Goal: Task Accomplishment & Management: Manage account settings

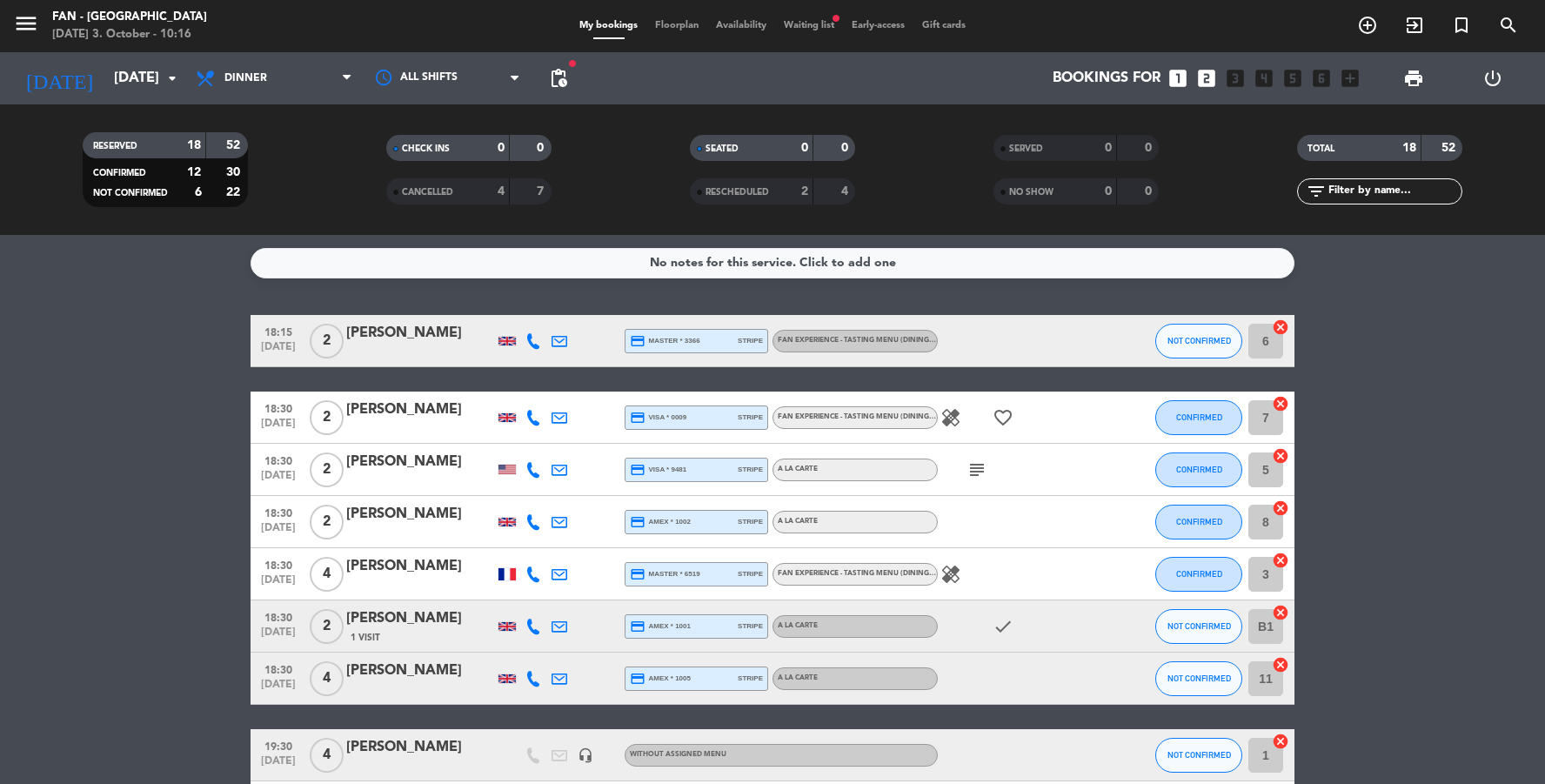
click at [657, 34] on div "menu Fan - [GEOGRAPHIC_DATA] [DATE] 3. October - 10:16 My bookings Floorplan Av…" at bounding box center [772, 26] width 1545 height 52
click at [666, 30] on span "Floorplan" at bounding box center [677, 26] width 61 height 10
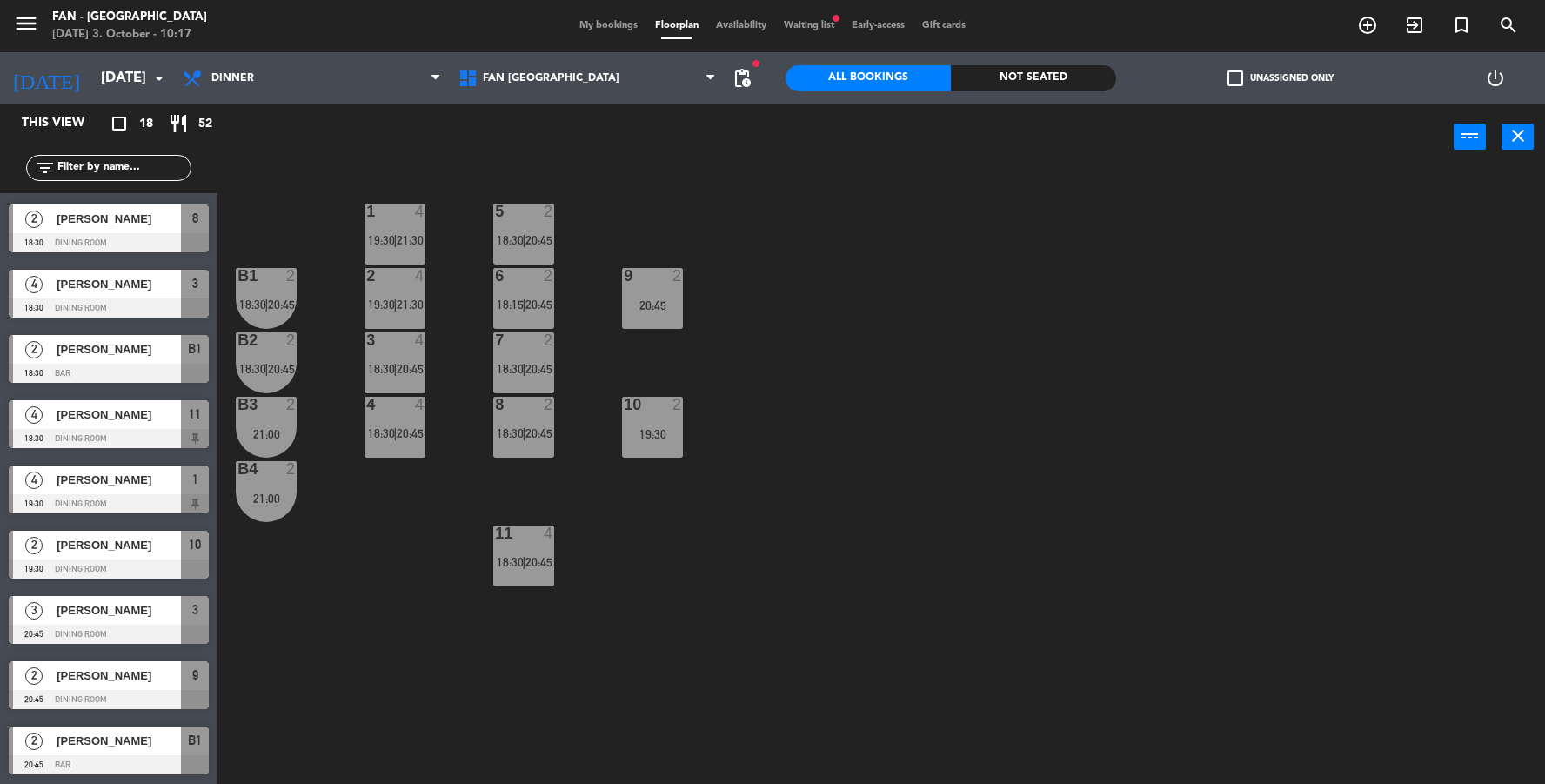
scroll to position [198, 0]
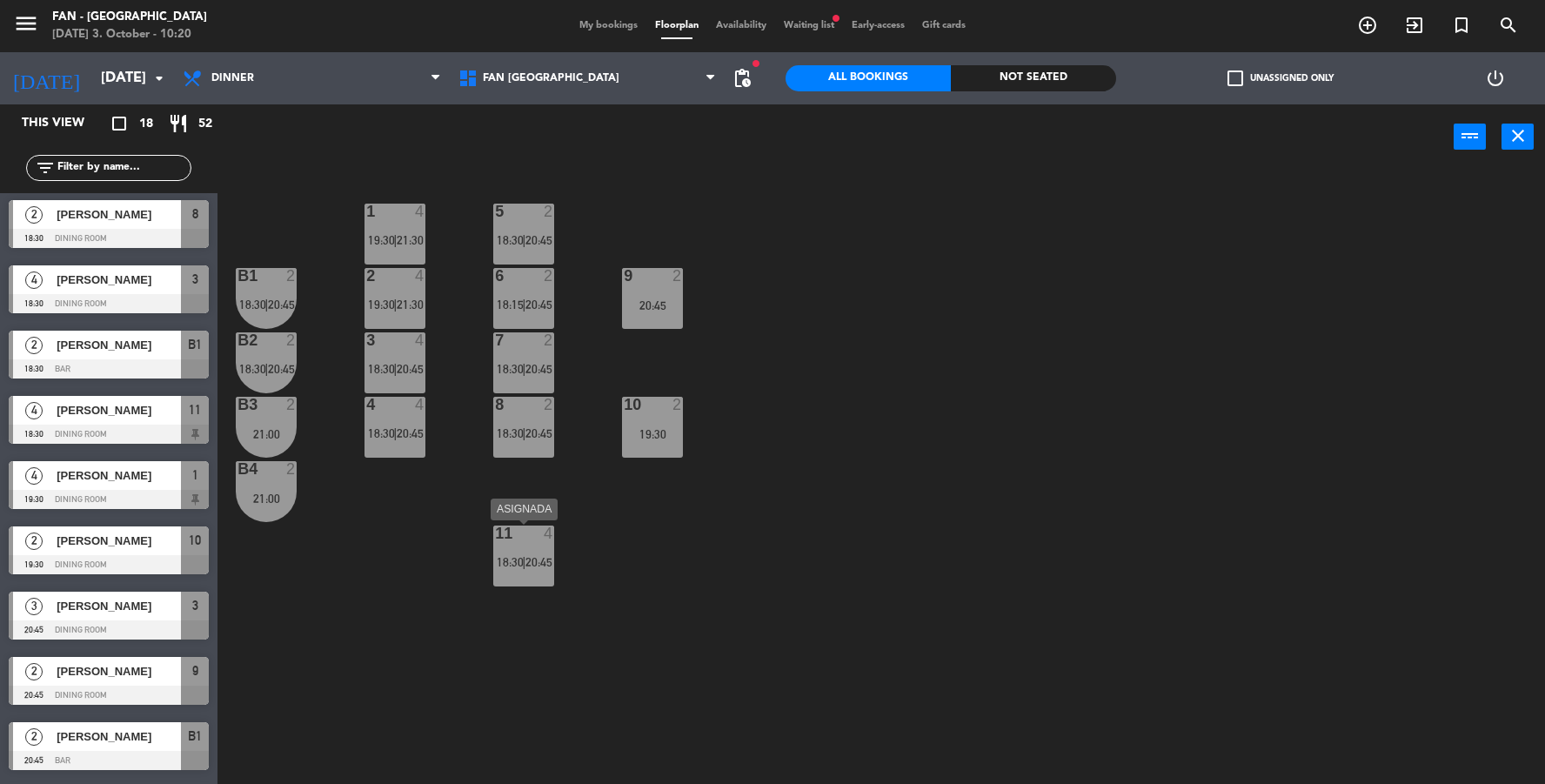
click at [508, 562] on span "18:30" at bounding box center [511, 562] width 27 height 14
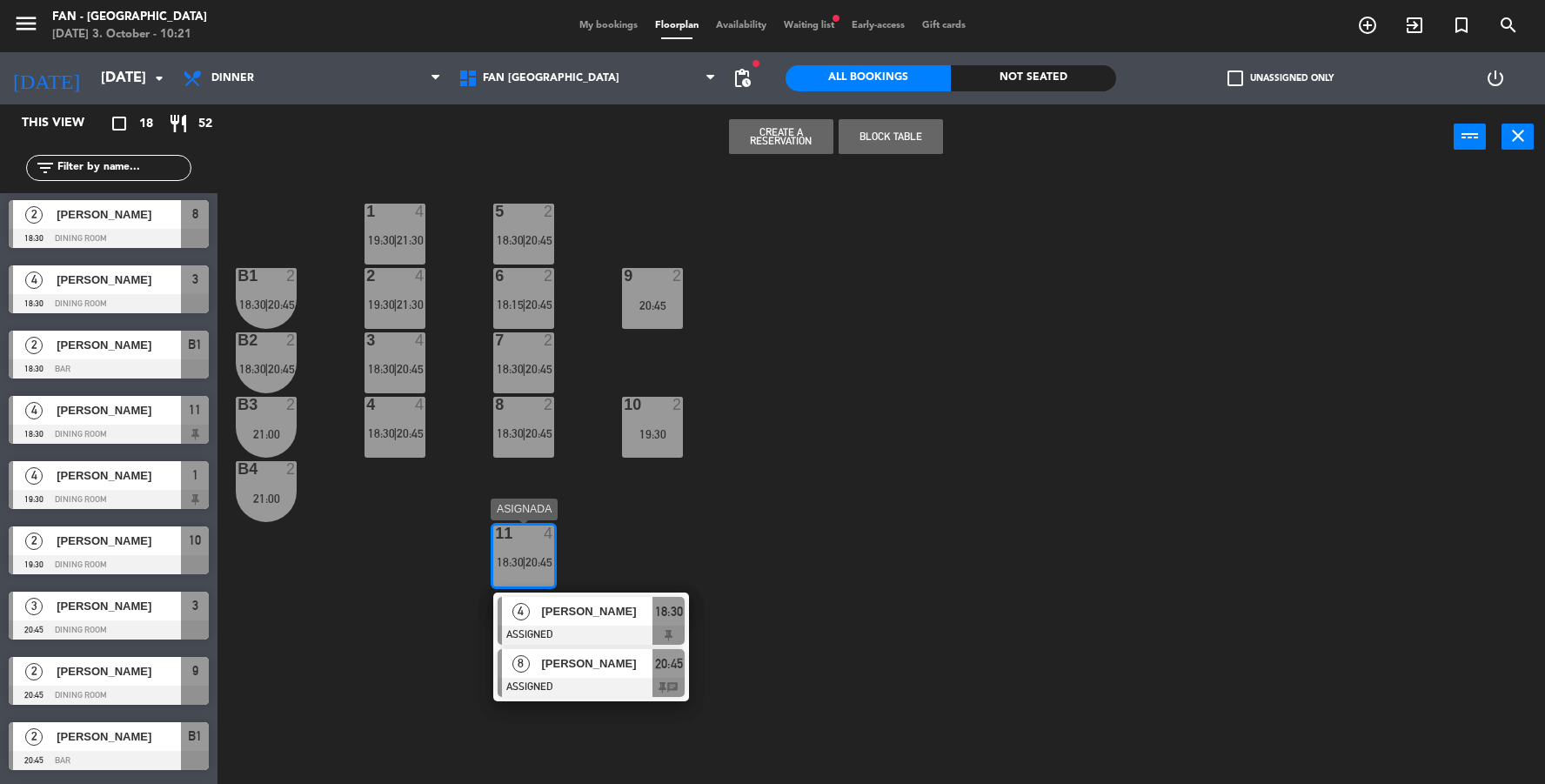
click at [565, 688] on div at bounding box center [590, 687] width 187 height 19
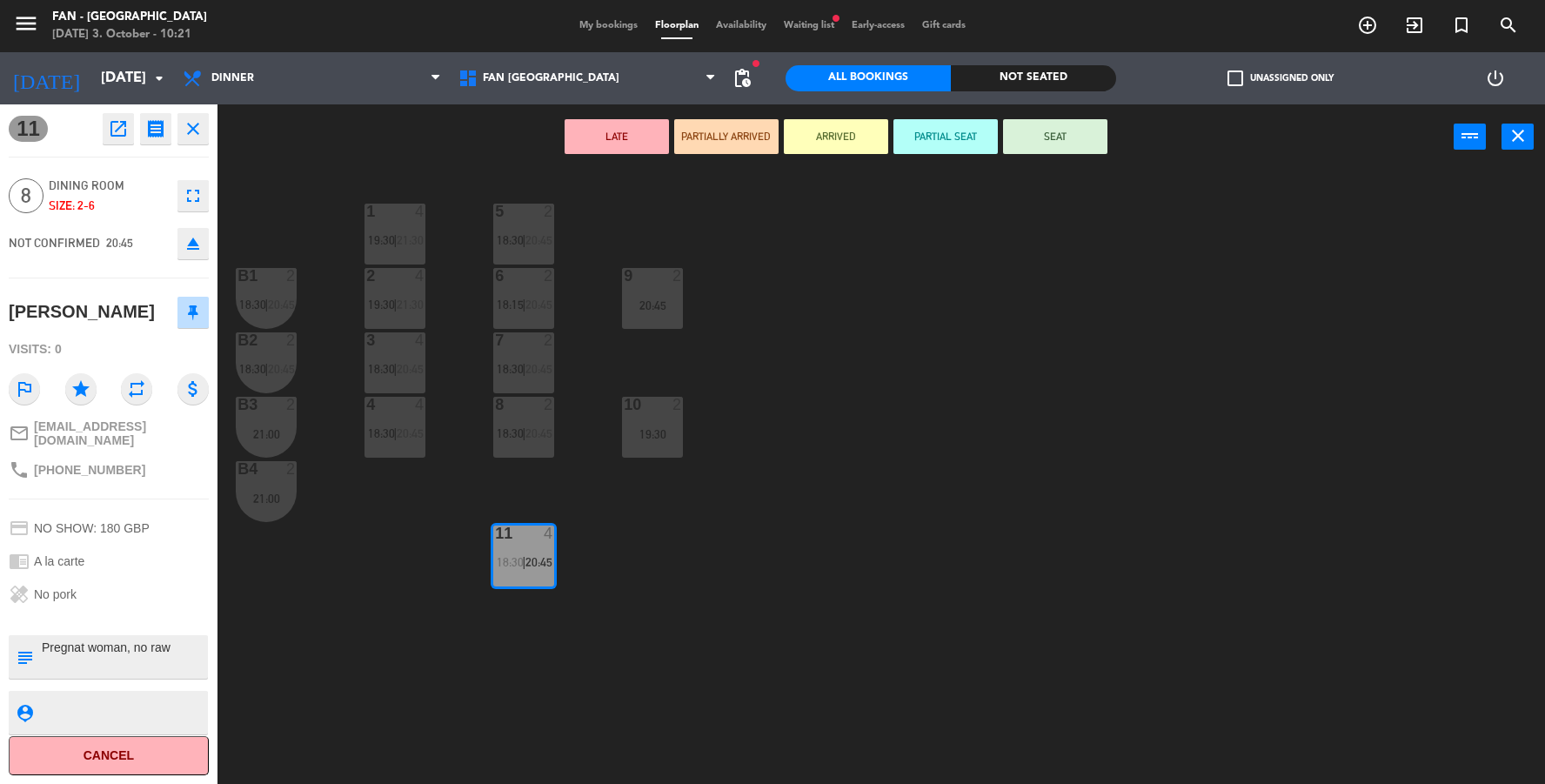
click at [194, 132] on icon "close" at bounding box center [193, 128] width 21 height 21
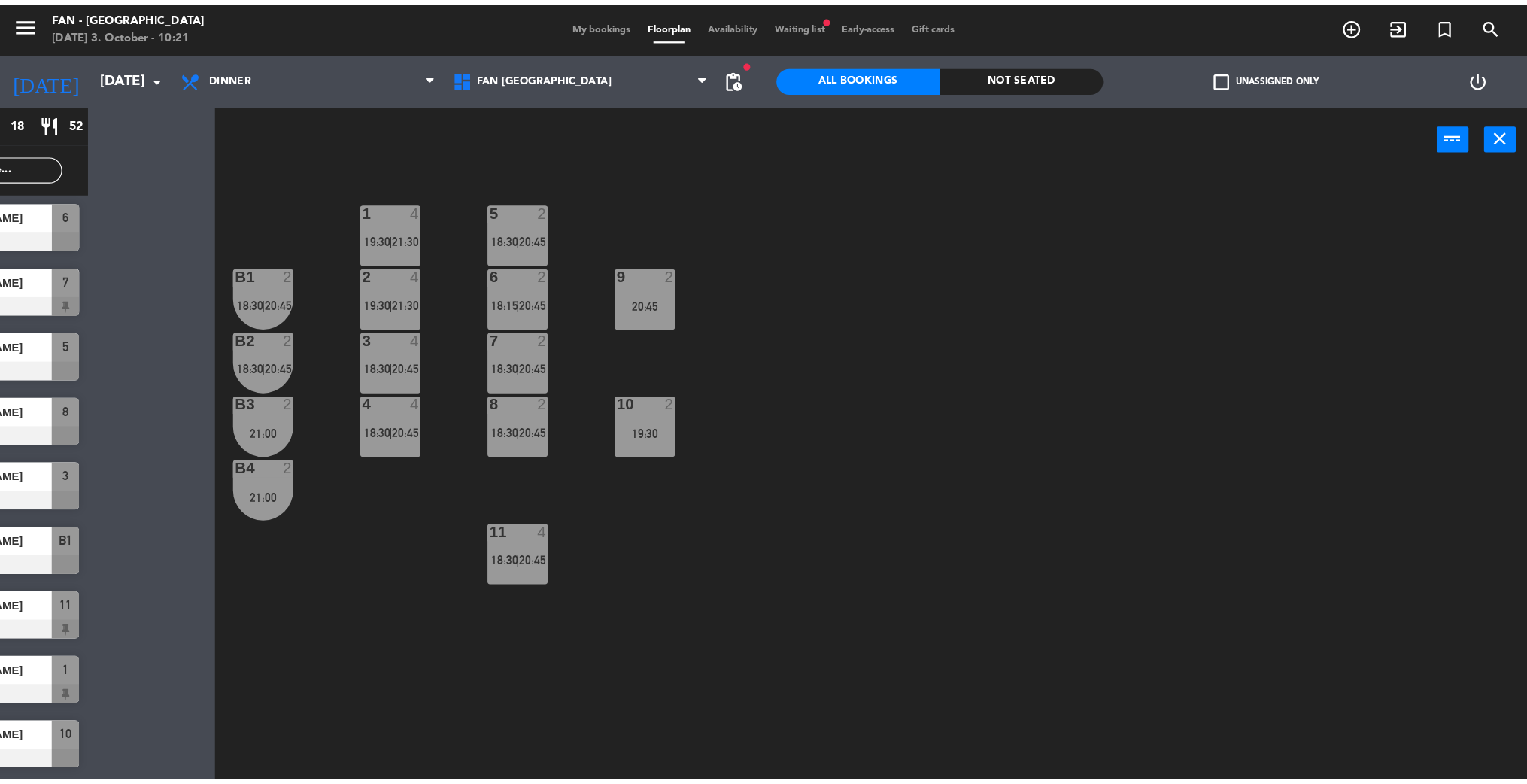
scroll to position [80, 0]
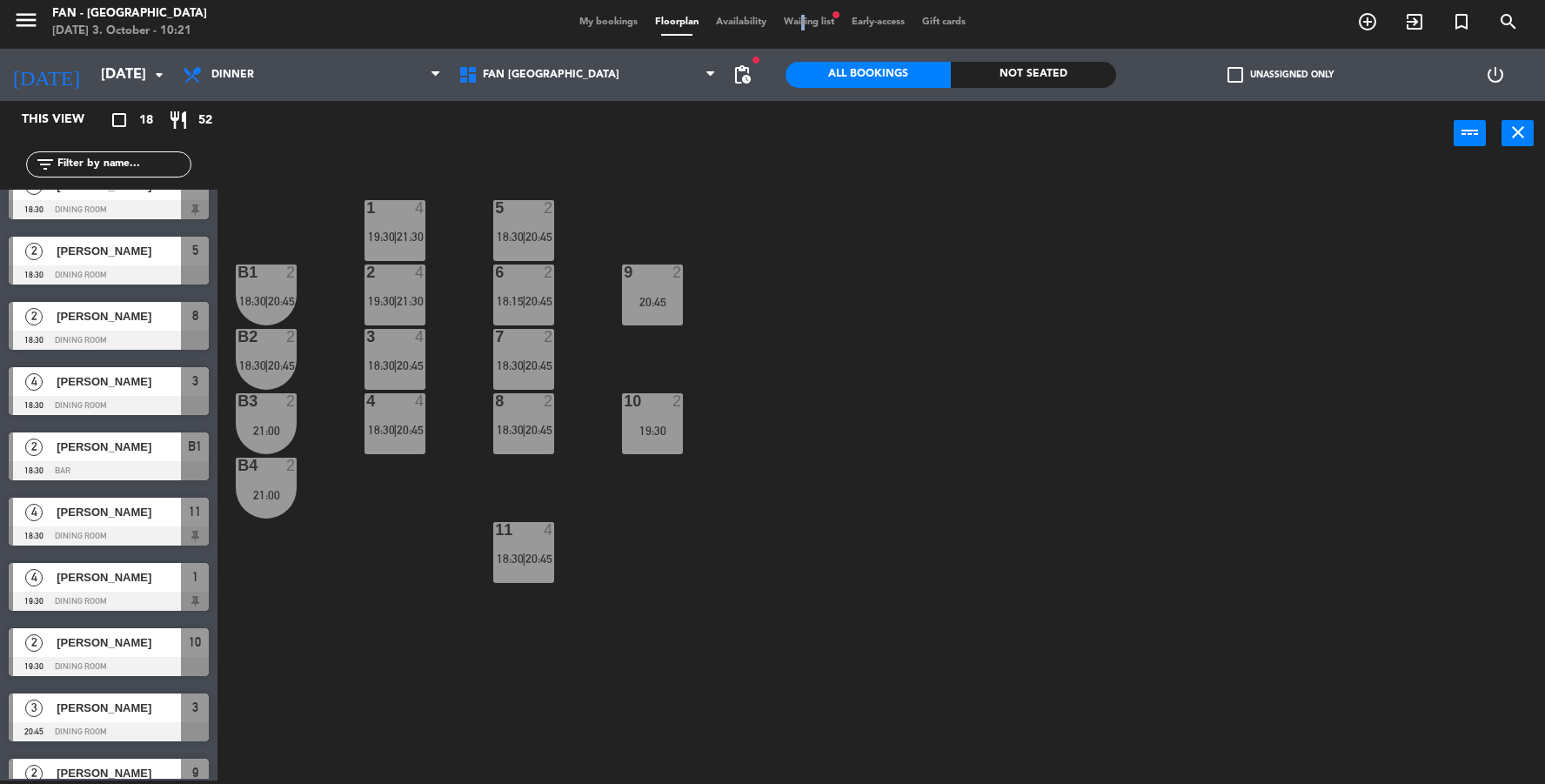
click at [799, 18] on span "Waiting list fiber_manual_record" at bounding box center [808, 22] width 68 height 10
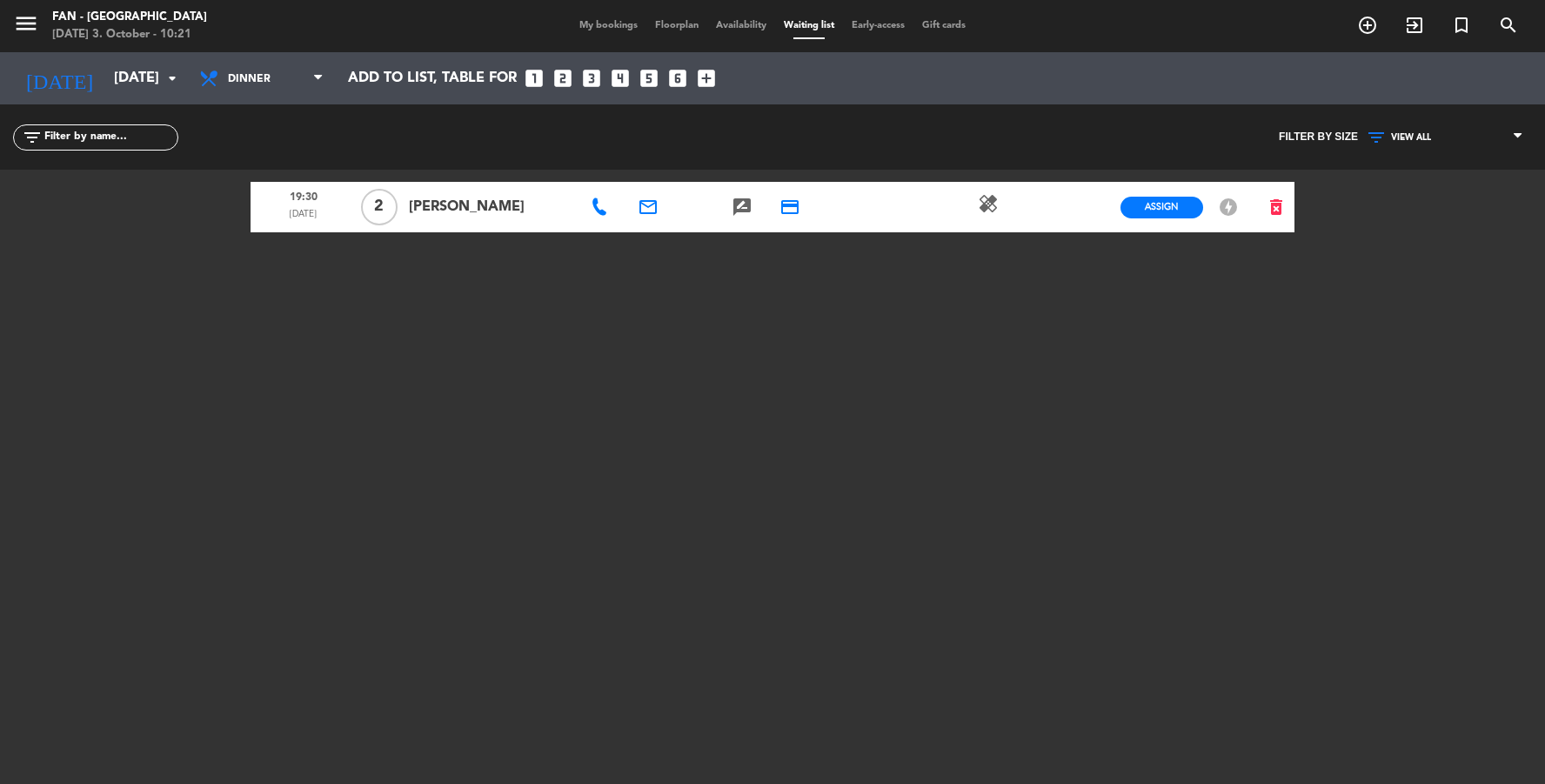
click at [989, 208] on icon "healing" at bounding box center [989, 203] width 21 height 21
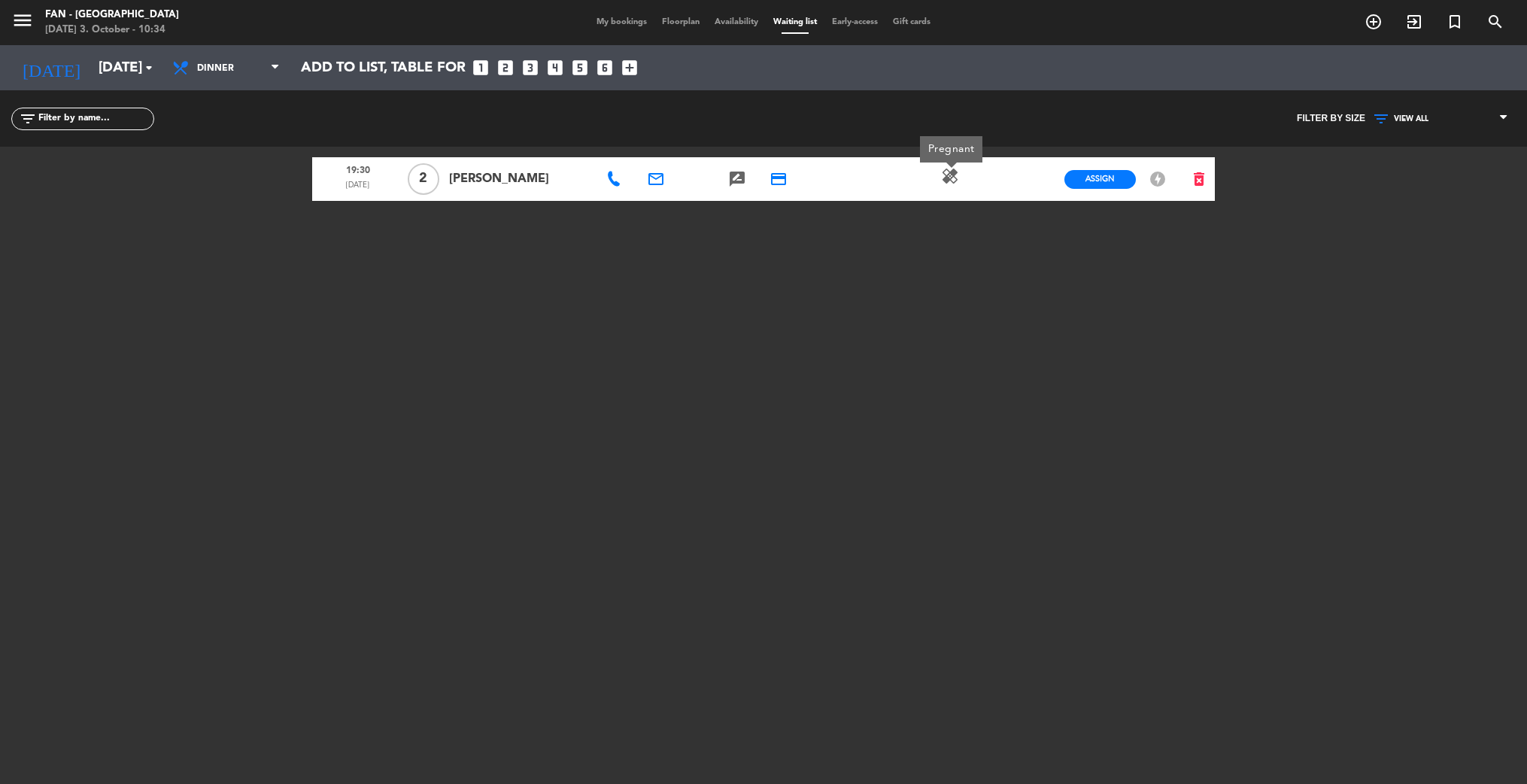
click at [616, 26] on span "My bookings" at bounding box center [622, 22] width 66 height 8
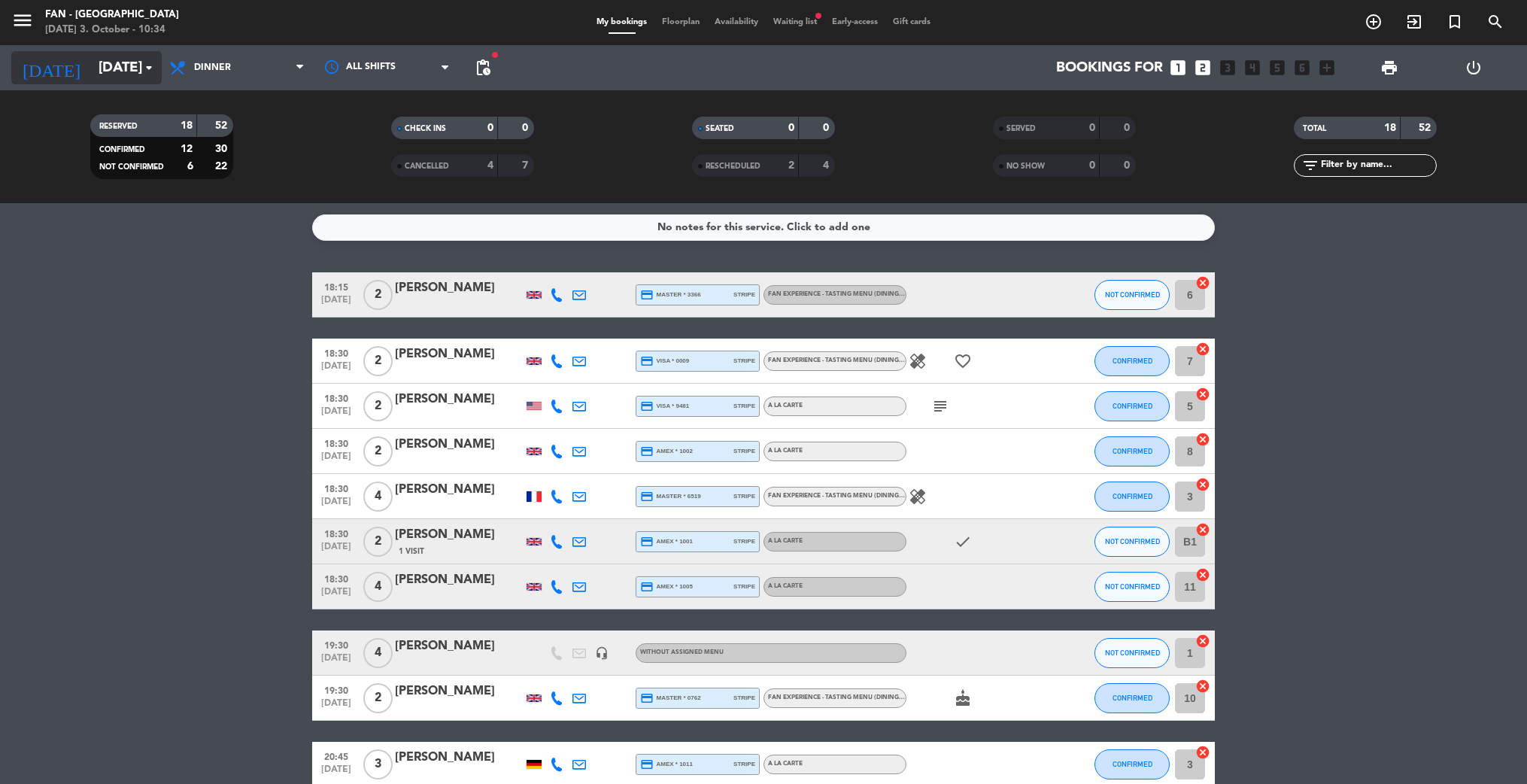
click at [114, 56] on input "[DATE]" at bounding box center [182, 67] width 181 height 31
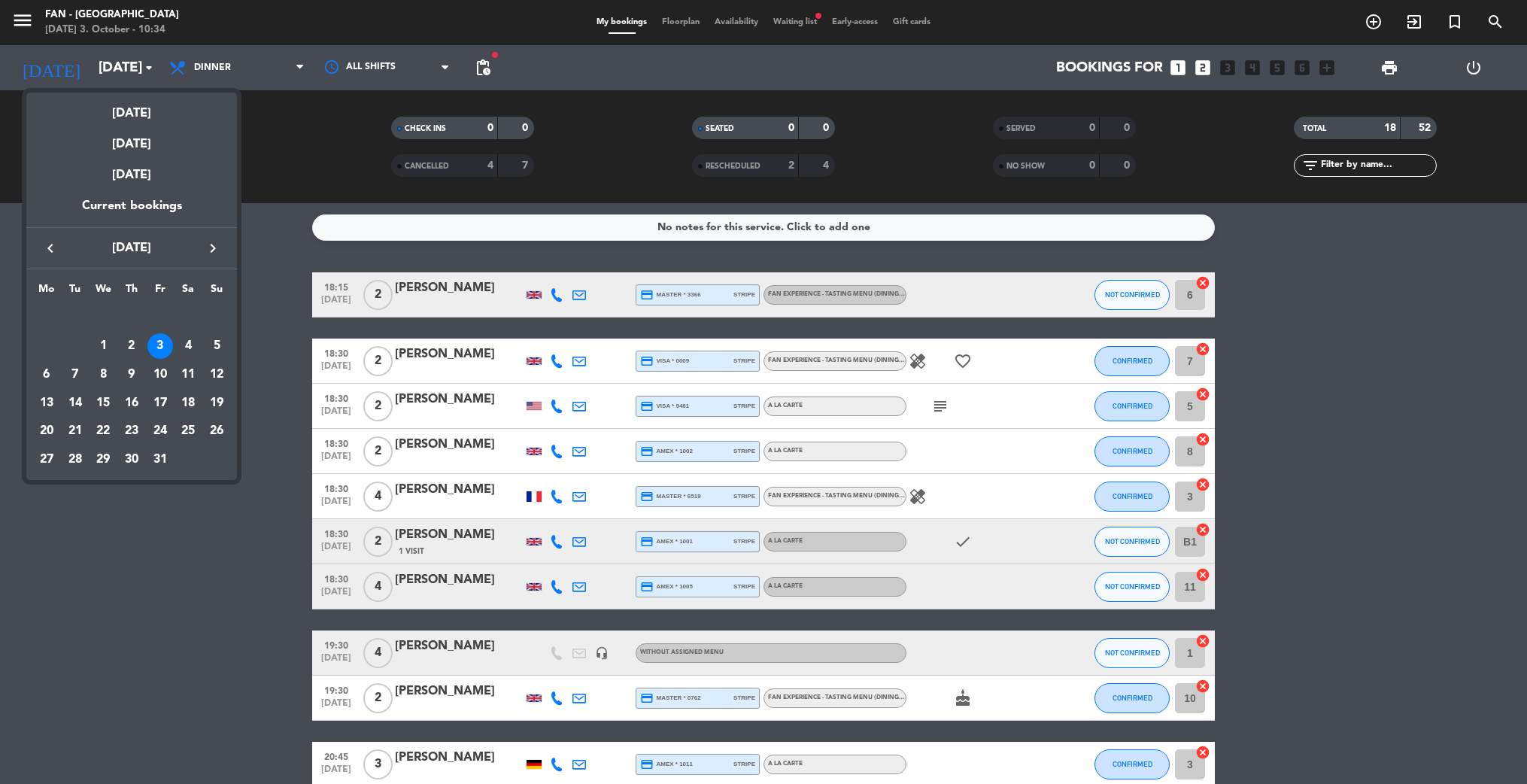
click at [228, 66] on div at bounding box center [764, 392] width 1527 height 784
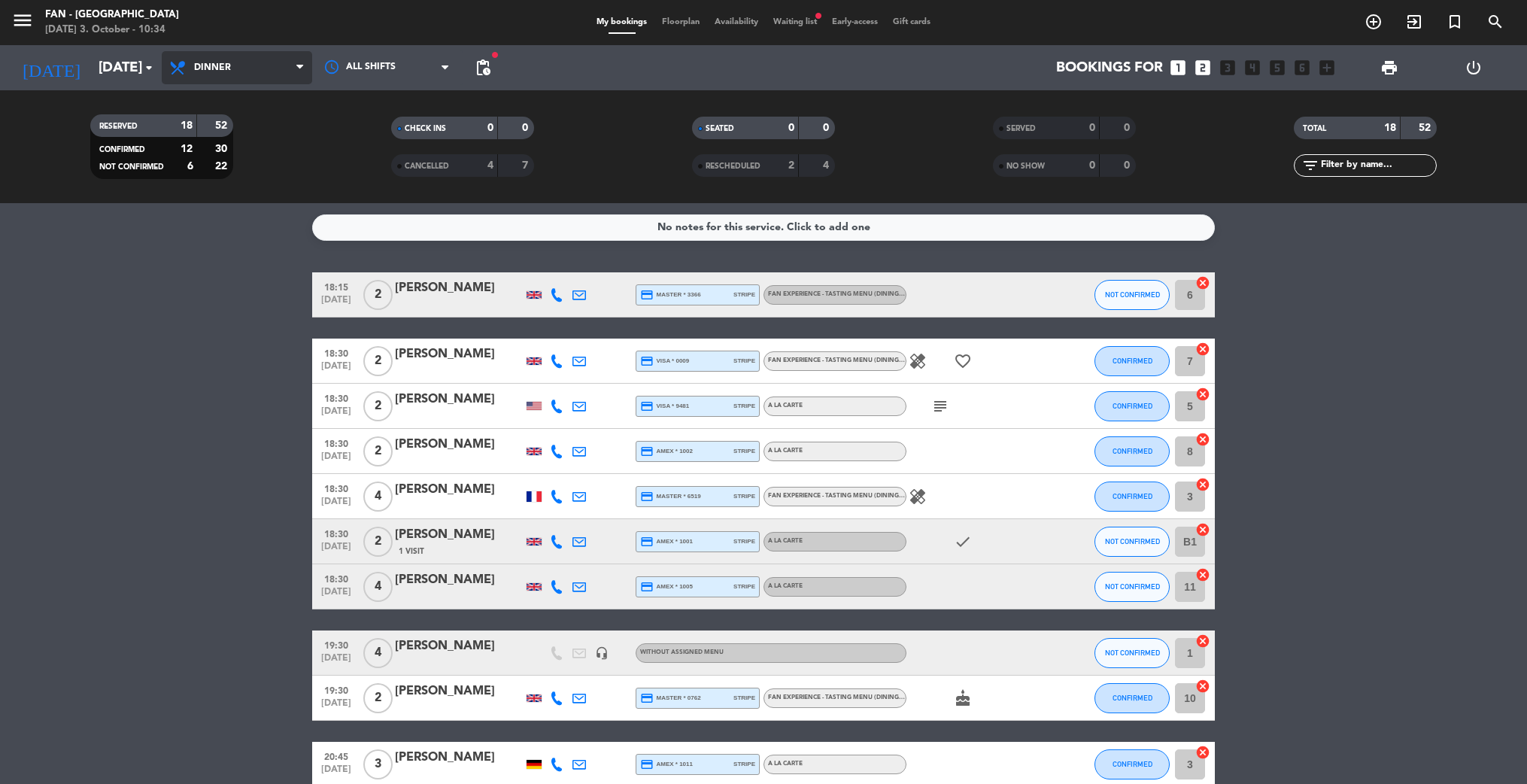
click at [229, 72] on span "Dinner" at bounding box center [237, 67] width 150 height 33
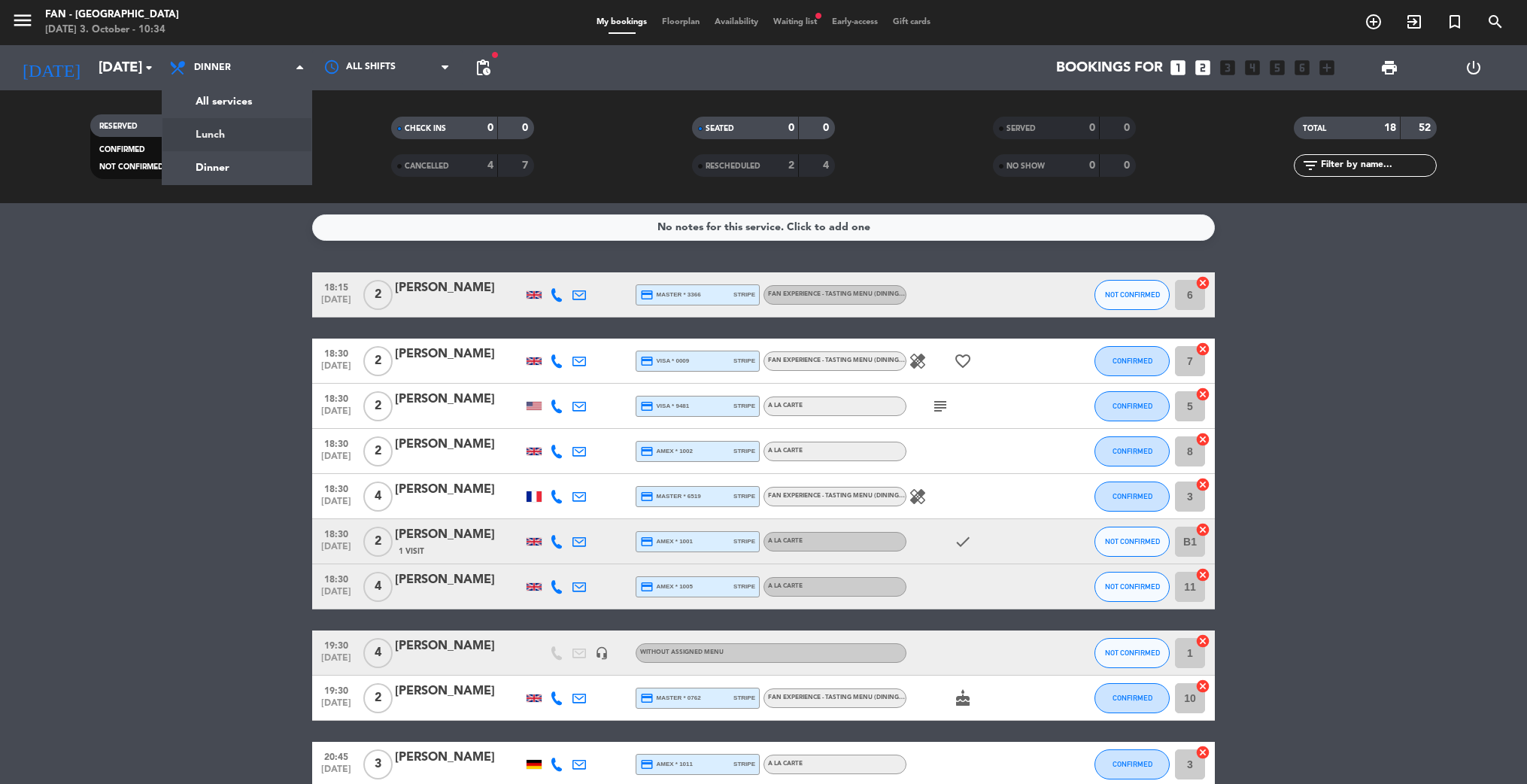
click at [226, 134] on div "menu Fan - [GEOGRAPHIC_DATA] [DATE] 3. October - 10:34 My bookings Floorplan Av…" at bounding box center [764, 101] width 1527 height 203
